Goal: Task Accomplishment & Management: Manage account settings

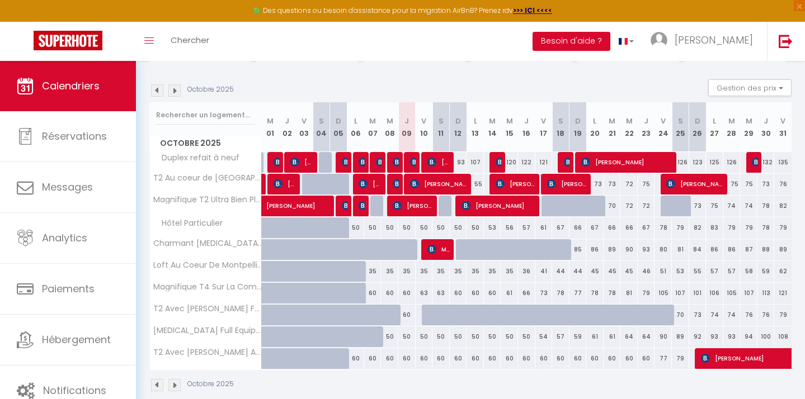
scroll to position [106, 0]
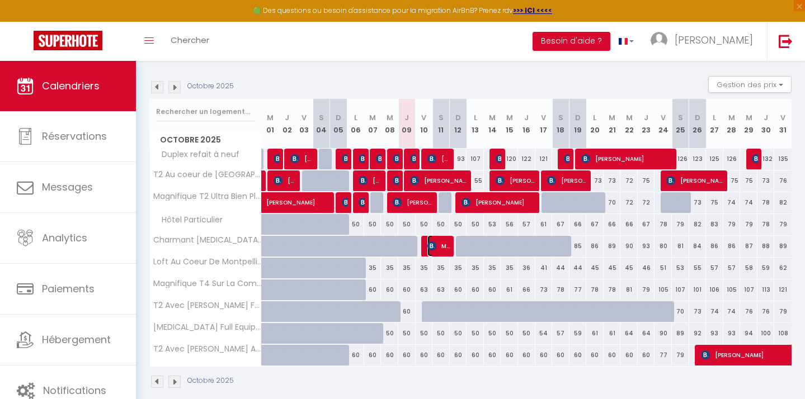
click at [445, 252] on span "Maigrot [PERSON_NAME]" at bounding box center [438, 245] width 23 height 21
select select "OK"
select select "KO"
select select "0"
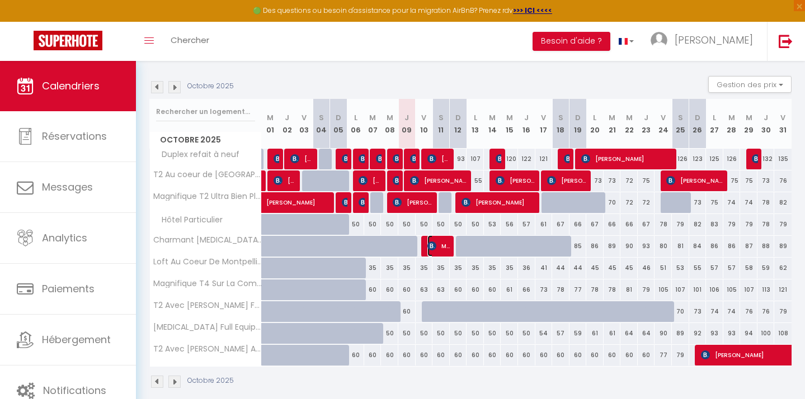
select select "1"
select select
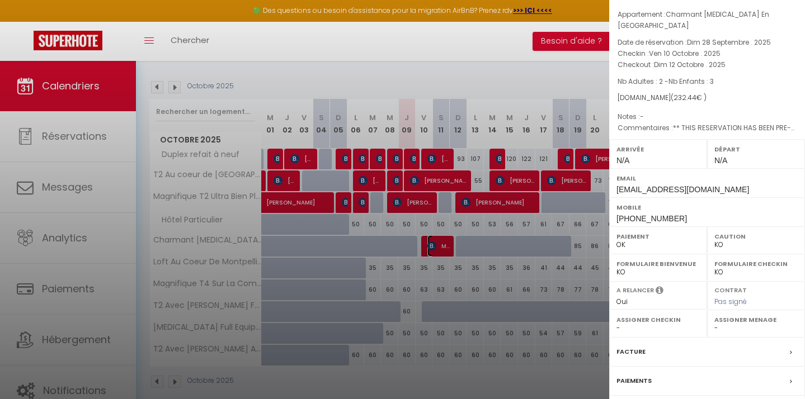
scroll to position [0, 0]
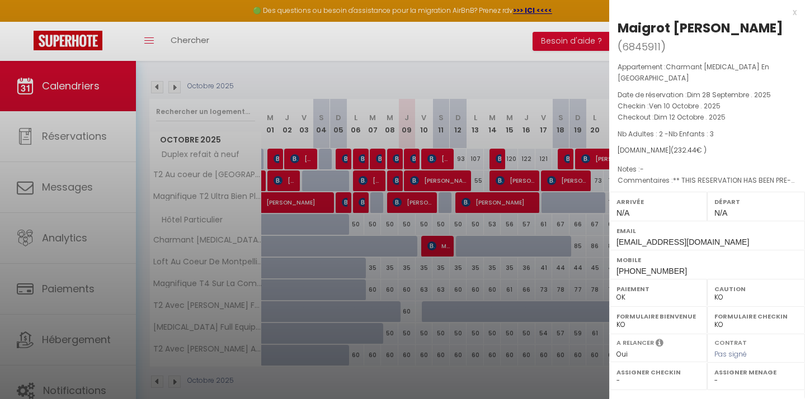
click at [509, 130] on div at bounding box center [402, 199] width 805 height 399
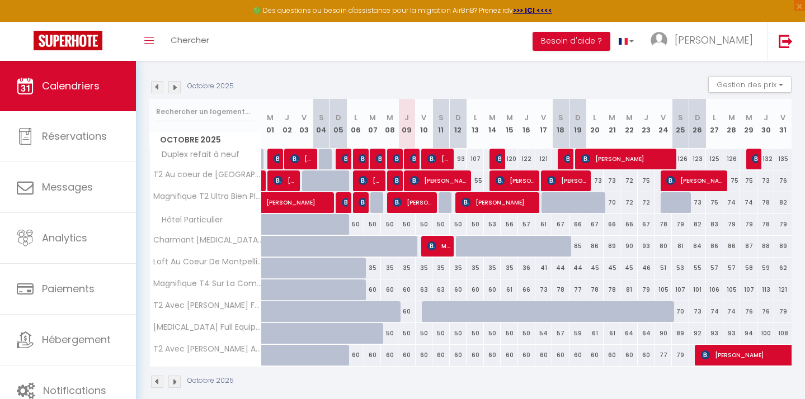
click at [176, 89] on img at bounding box center [174, 87] width 12 height 12
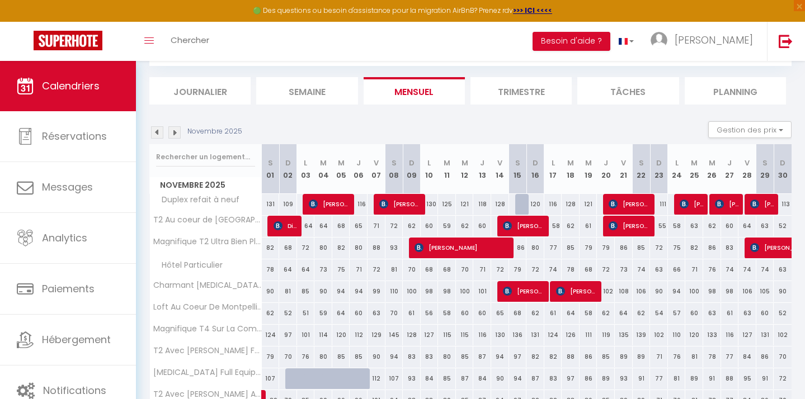
scroll to position [106, 0]
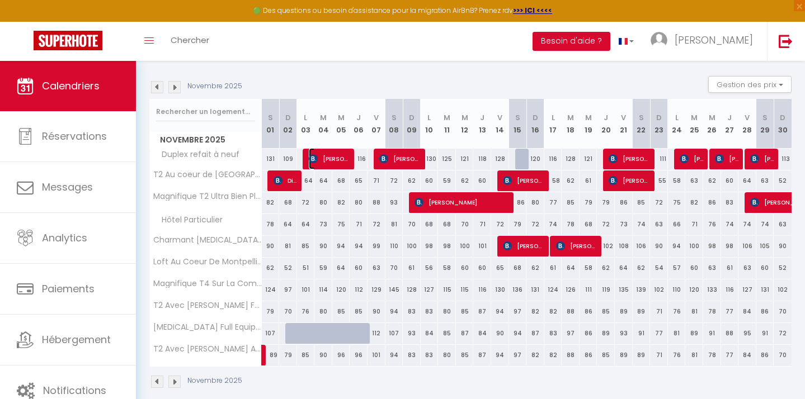
click at [337, 158] on span "[PERSON_NAME]" at bounding box center [330, 158] width 42 height 21
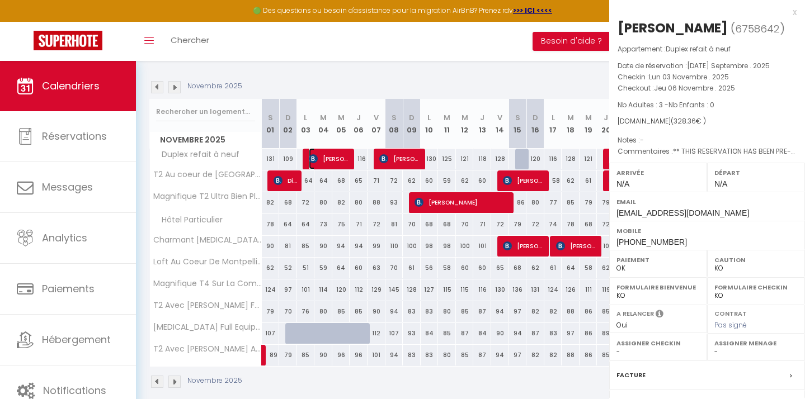
select select "52066"
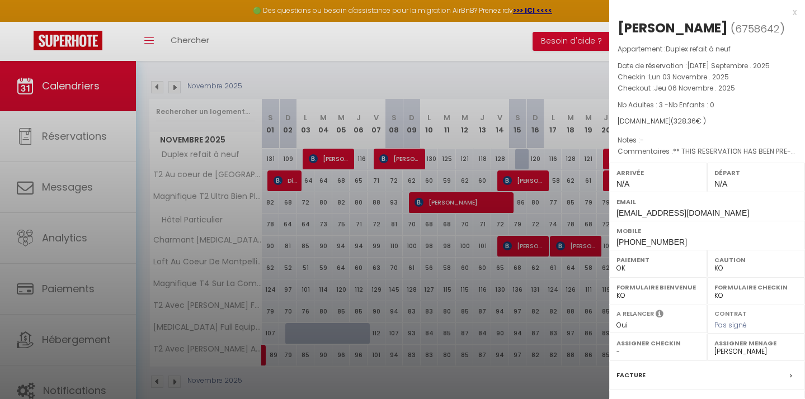
click at [402, 165] on div at bounding box center [402, 199] width 805 height 399
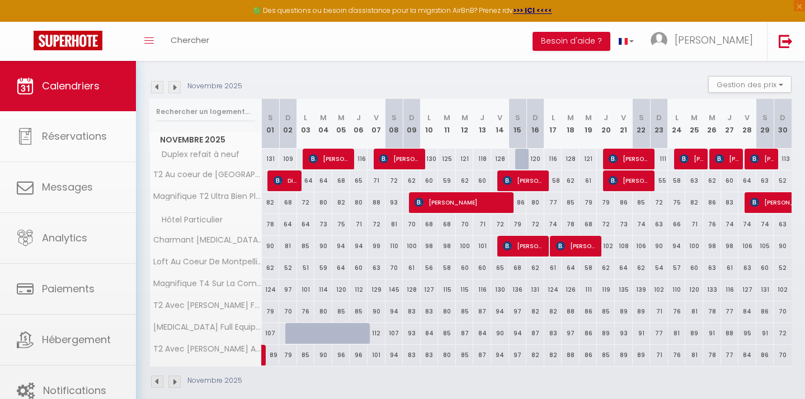
click at [408, 159] on body "🟢 Des questions ou besoin d'assistance pour la migration AirBnB? Prenez rdv >>>…" at bounding box center [402, 184] width 805 height 459
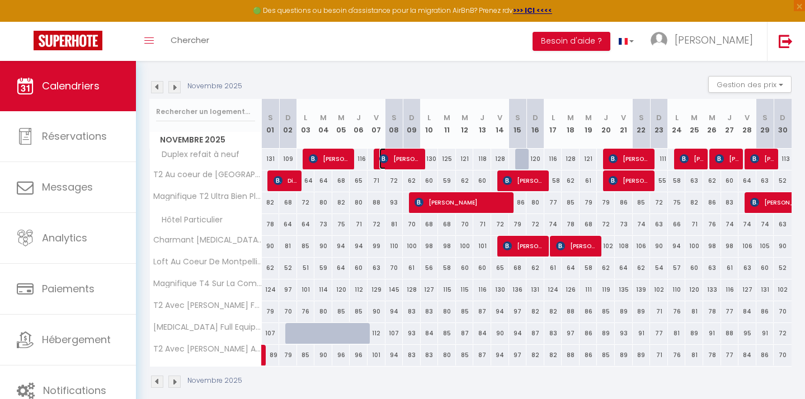
click at [413, 162] on span "[PERSON_NAME]" at bounding box center [400, 158] width 42 height 21
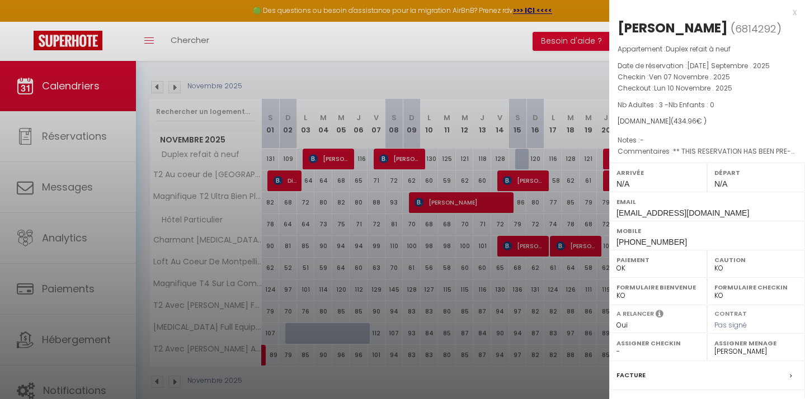
click at [442, 186] on div at bounding box center [402, 199] width 805 height 399
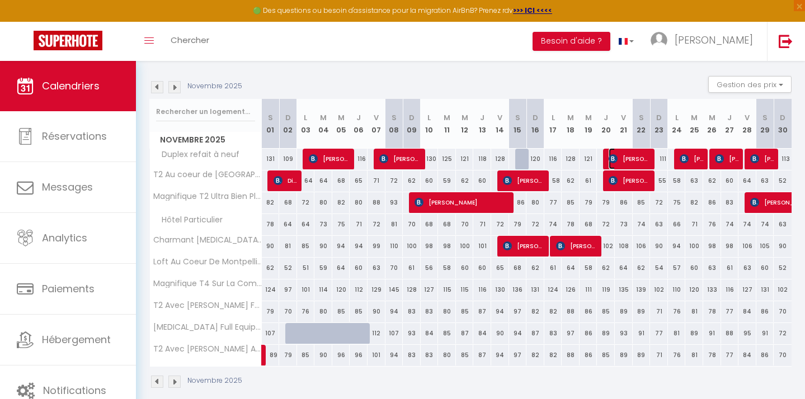
click at [644, 158] on span "[PERSON_NAME]" at bounding box center [629, 158] width 42 height 21
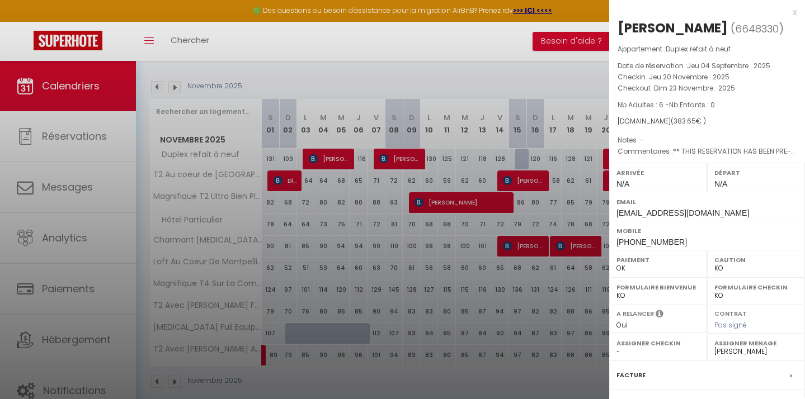
click at [579, 160] on div at bounding box center [402, 199] width 805 height 399
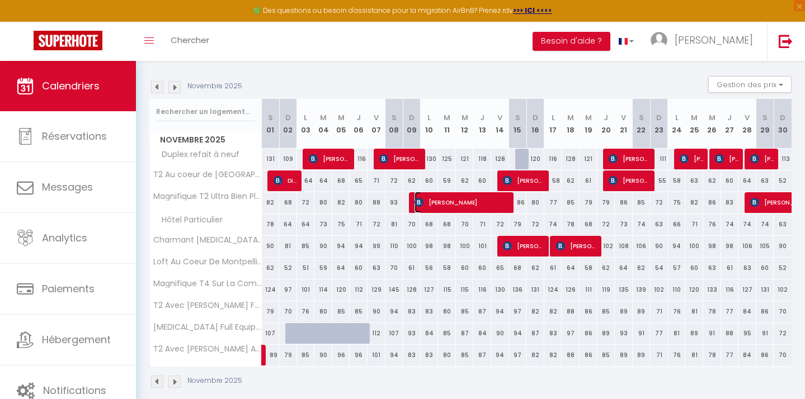
click at [452, 202] on span "[PERSON_NAME]" at bounding box center [462, 202] width 96 height 21
select select
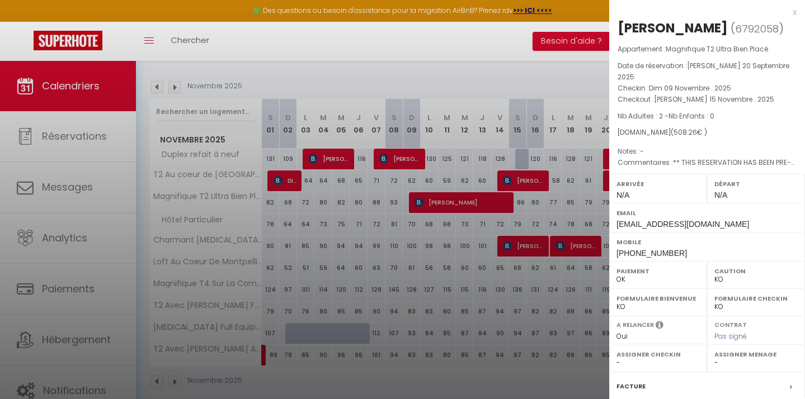
click at [428, 154] on div at bounding box center [402, 199] width 805 height 399
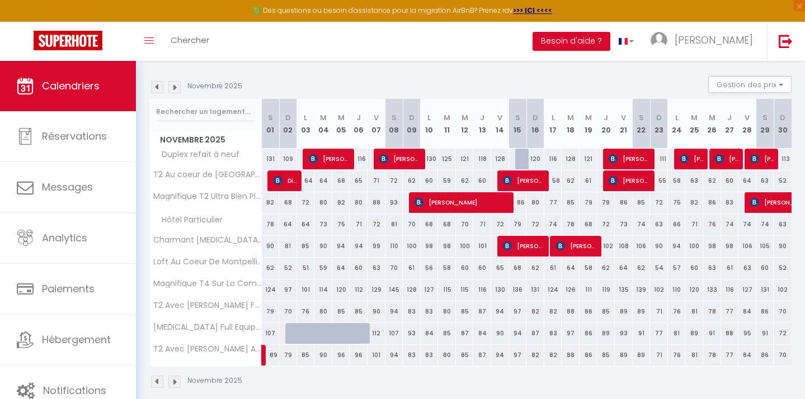
click at [159, 88] on img at bounding box center [157, 87] width 12 height 12
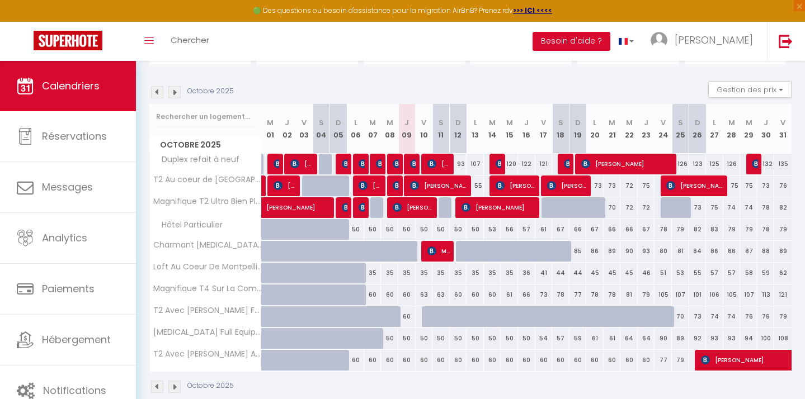
scroll to position [101, 0]
